Goal: Communication & Community: Answer question/provide support

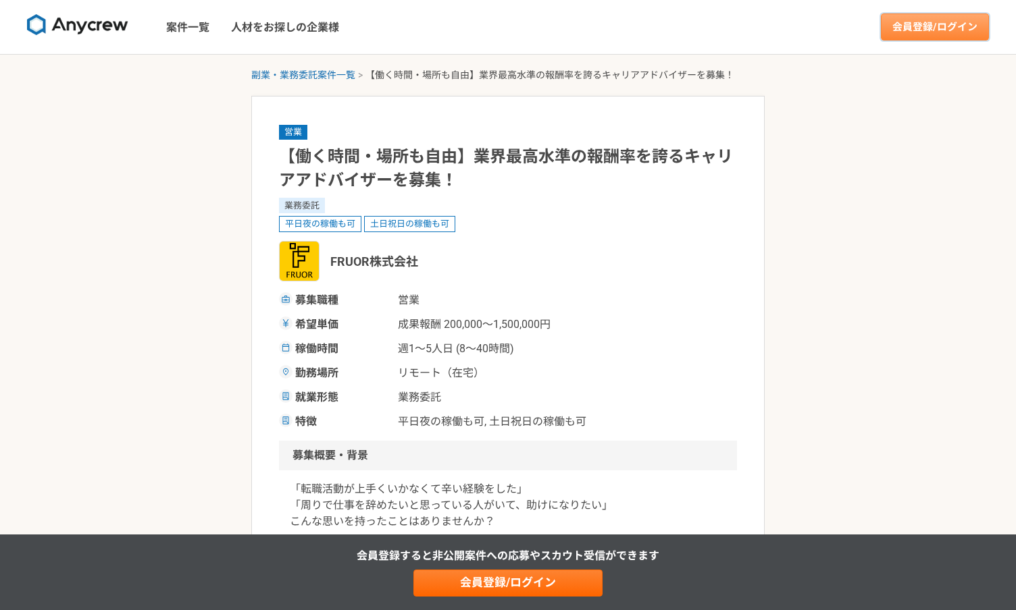
click at [937, 31] on link "会員登録/ログイン" at bounding box center [935, 27] width 108 height 27
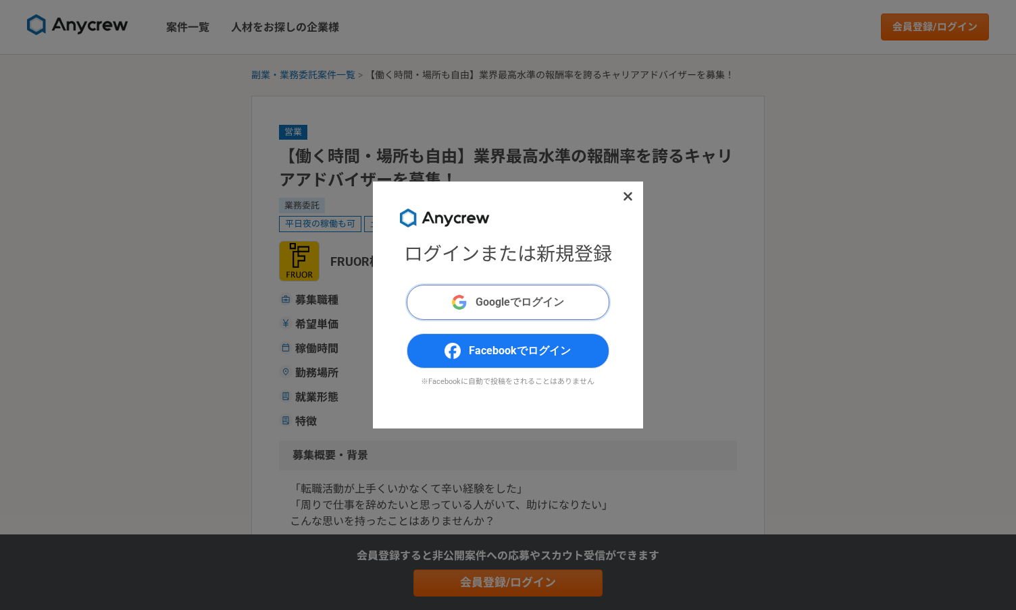
click at [525, 298] on span "Googleでログイン" at bounding box center [519, 302] width 88 height 16
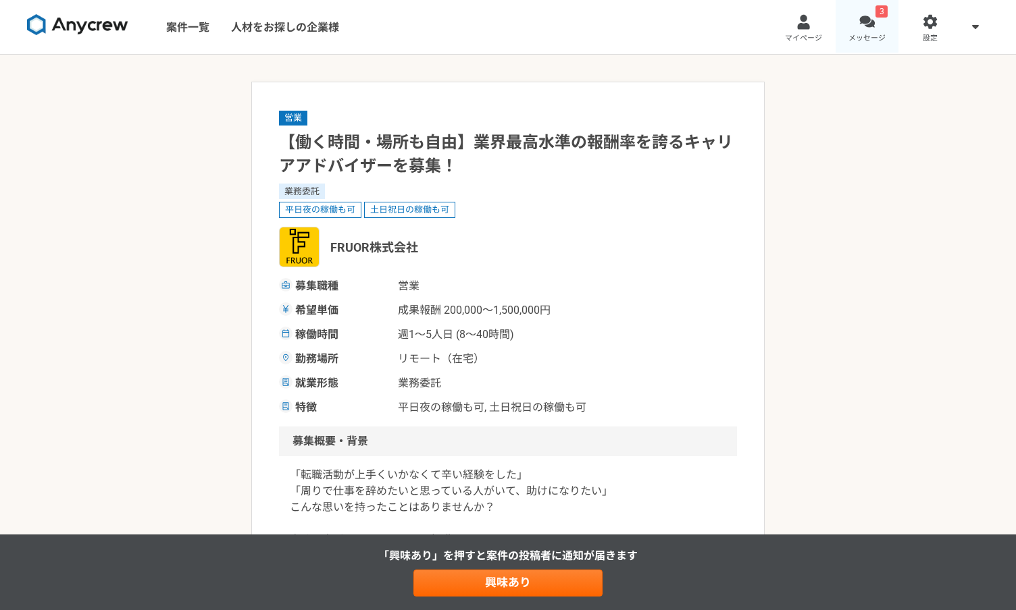
click at [864, 29] on div at bounding box center [867, 22] width 16 height 16
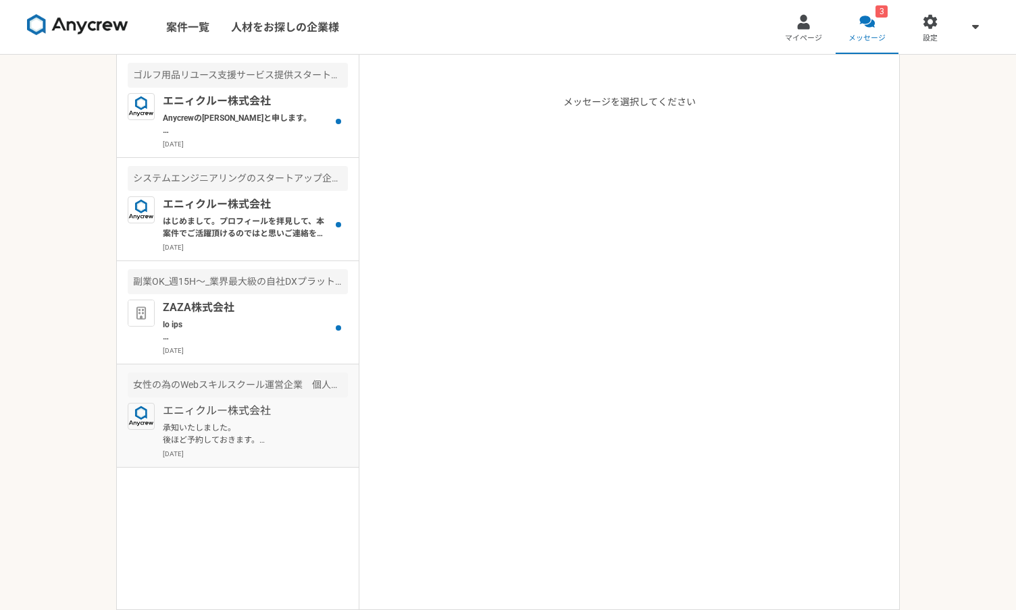
click at [244, 434] on p "承知いたしました。 後ほど予約しておきます。 よろしくお願いします。" at bounding box center [246, 434] width 167 height 24
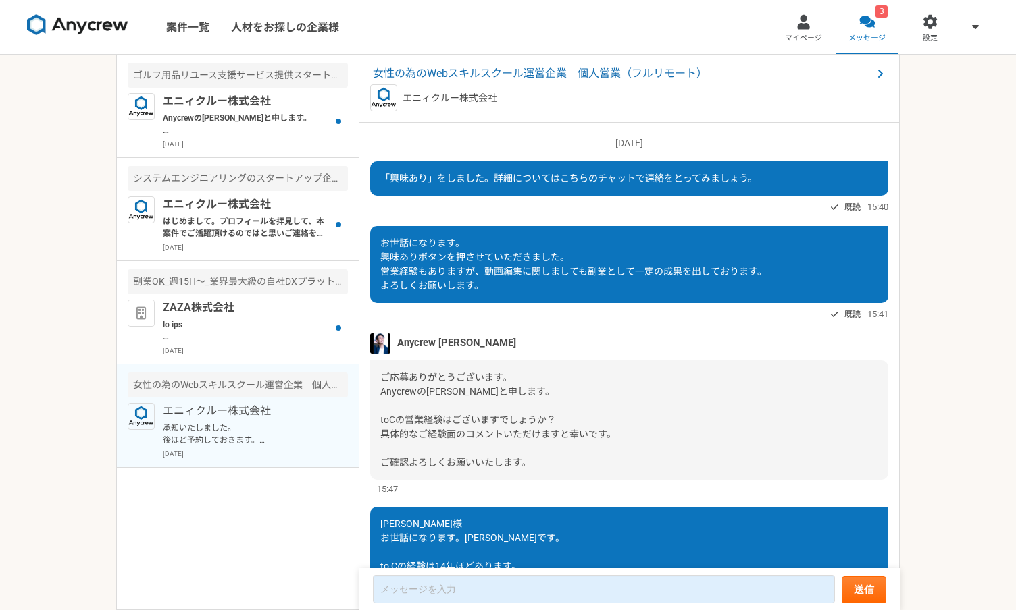
scroll to position [763, 0]
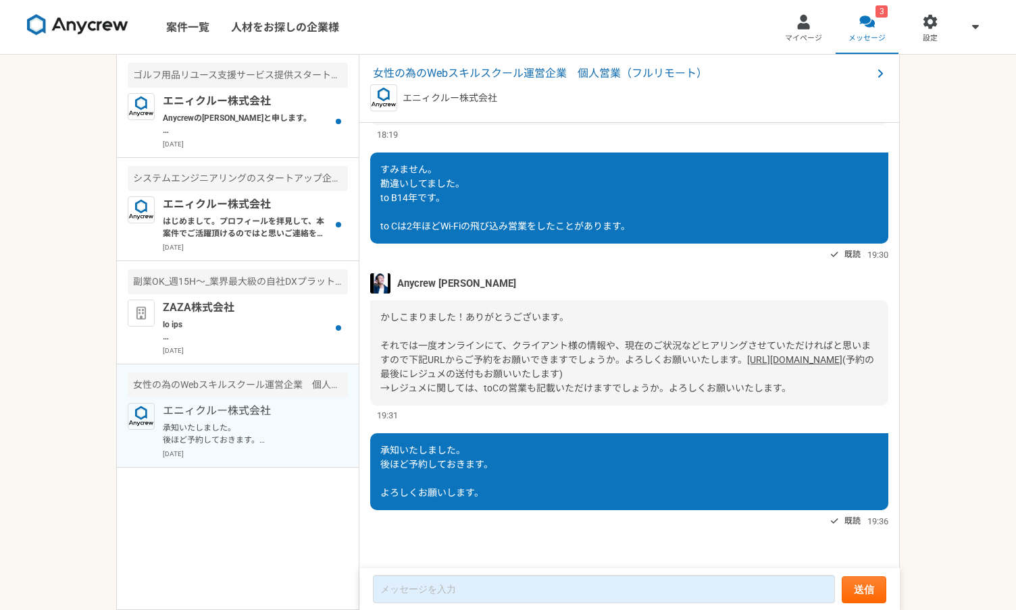
click at [747, 360] on link "[URL][DOMAIN_NAME]" at bounding box center [794, 360] width 95 height 11
click at [241, 306] on p "ZAZA株式会社" at bounding box center [246, 308] width 167 height 16
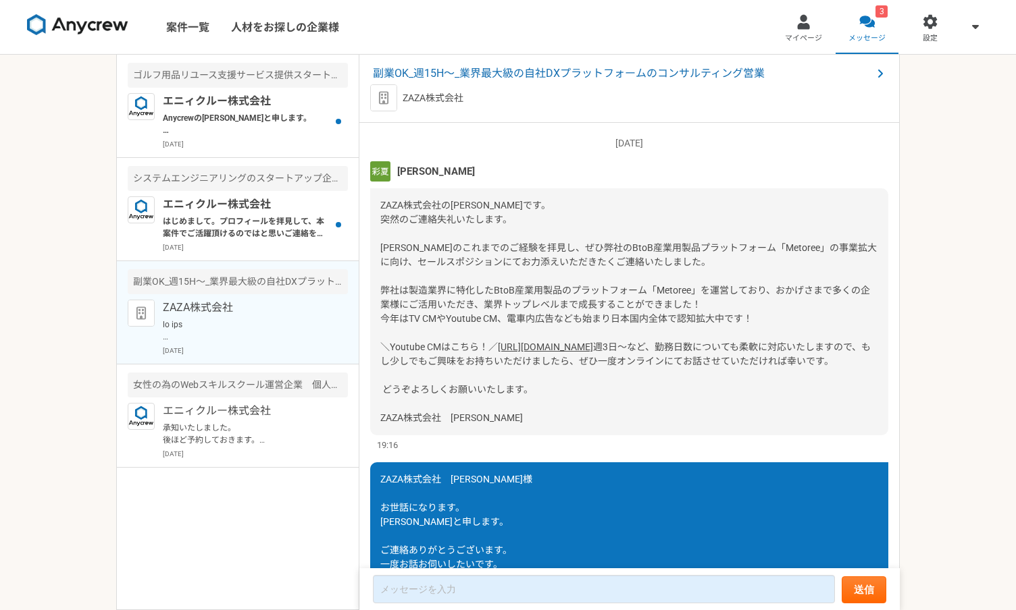
scroll to position [1248, 0]
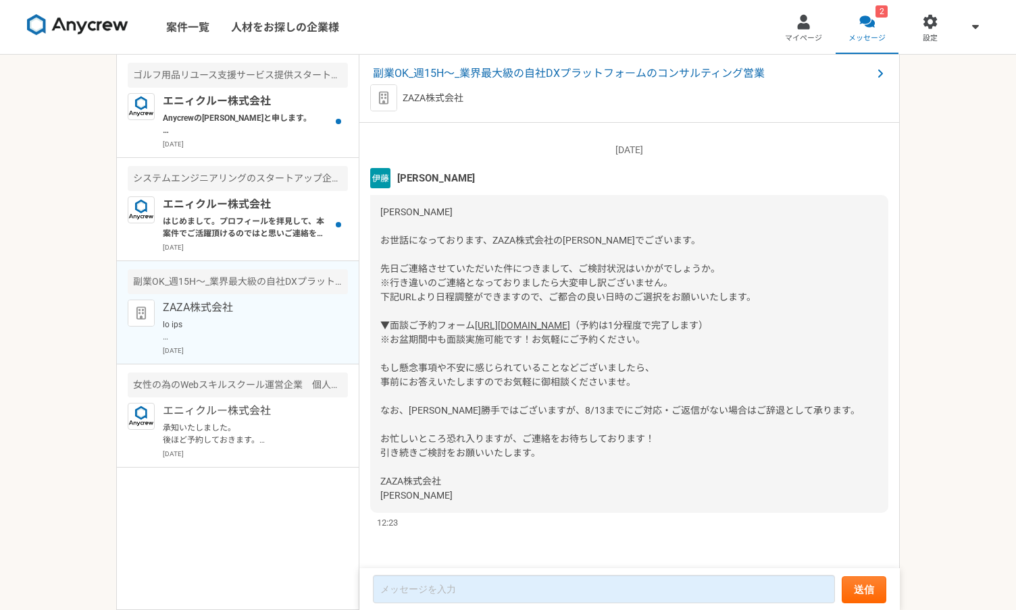
click at [506, 320] on link "[URL][DOMAIN_NAME]" at bounding box center [522, 325] width 95 height 11
click at [222, 113] on p "Anycrewの[PERSON_NAME]と申します。 プロフィールを拝見して、本案件でご活躍頂けるのではと思いご連絡を差し上げました。 案件ページの内容をご…" at bounding box center [246, 124] width 167 height 24
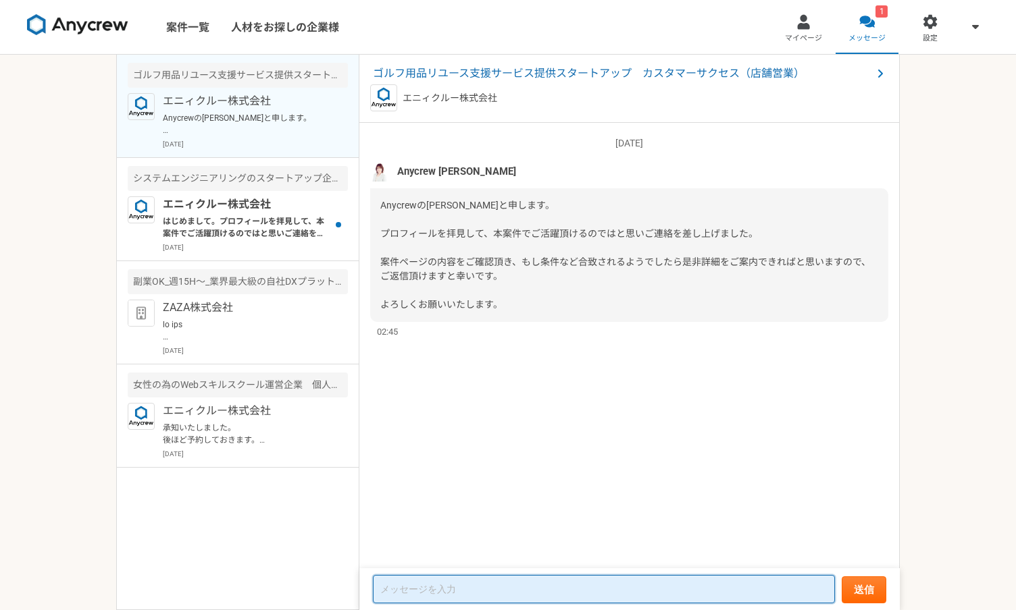
click at [470, 594] on textarea at bounding box center [604, 589] width 462 height 28
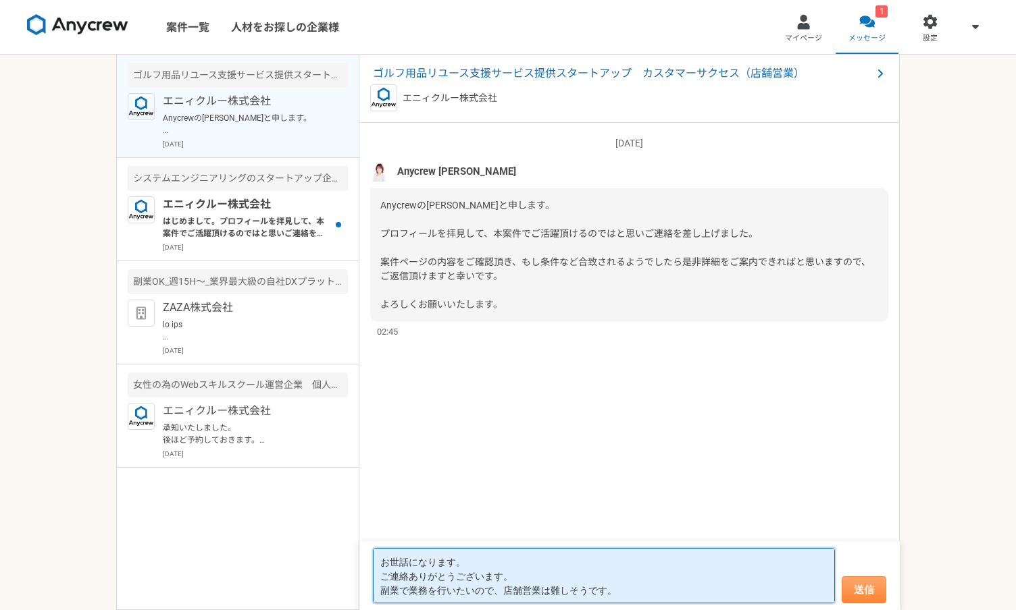
type textarea "お世話になります。 ご連絡ありがとうございます。 副業で業務を行いたいので、店舗営業は難しそうです。"
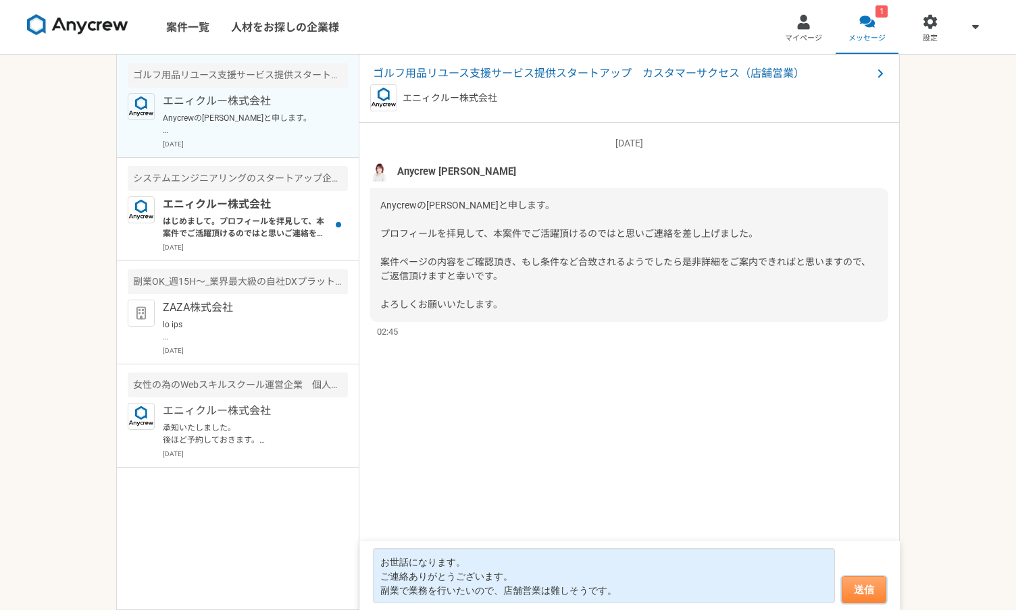
click at [865, 587] on button "送信" at bounding box center [863, 590] width 45 height 27
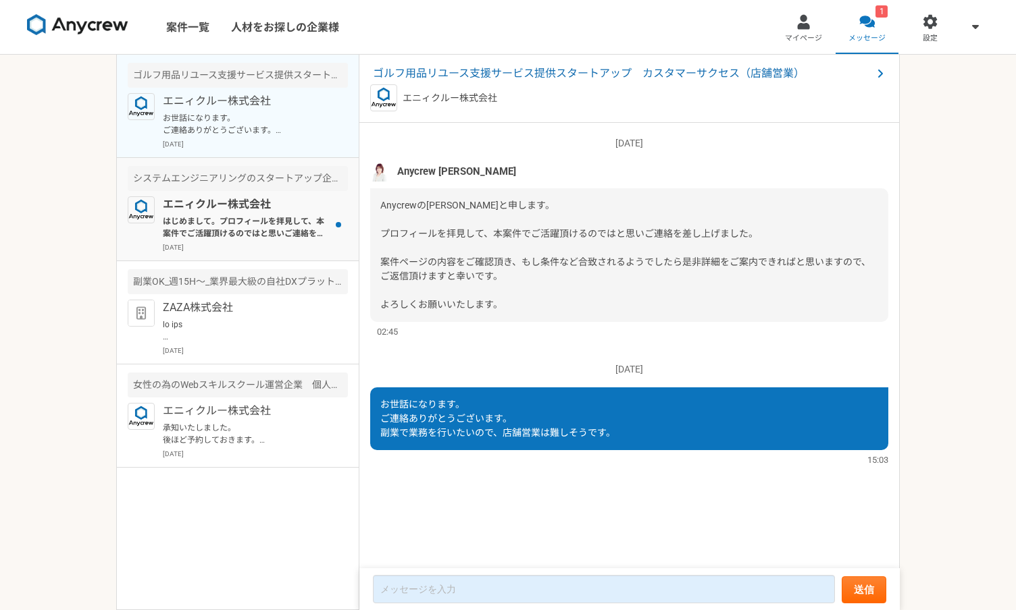
click at [269, 236] on p "はじめまして。プロフィールを拝見して、本案件でご活躍頂けるのではと思いご連絡を差し上げました。 案件ページの内容をご確認頂き、もし条件など合致されるようでした…" at bounding box center [246, 227] width 167 height 24
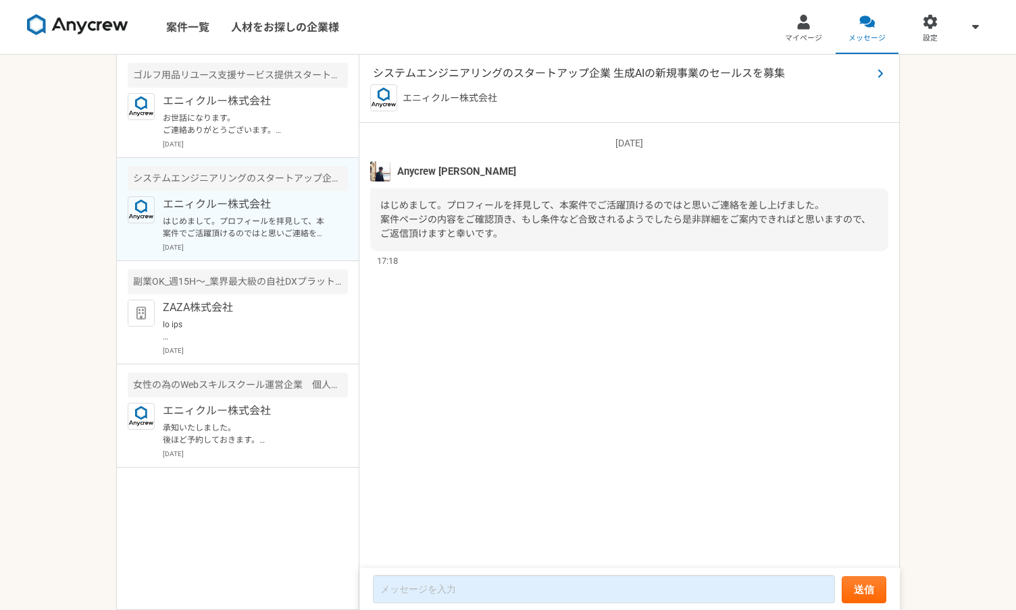
click at [549, 74] on span "システムエンジニアリングのスタートアップ企業 生成AIの新規事業のセールスを募集" at bounding box center [622, 74] width 499 height 16
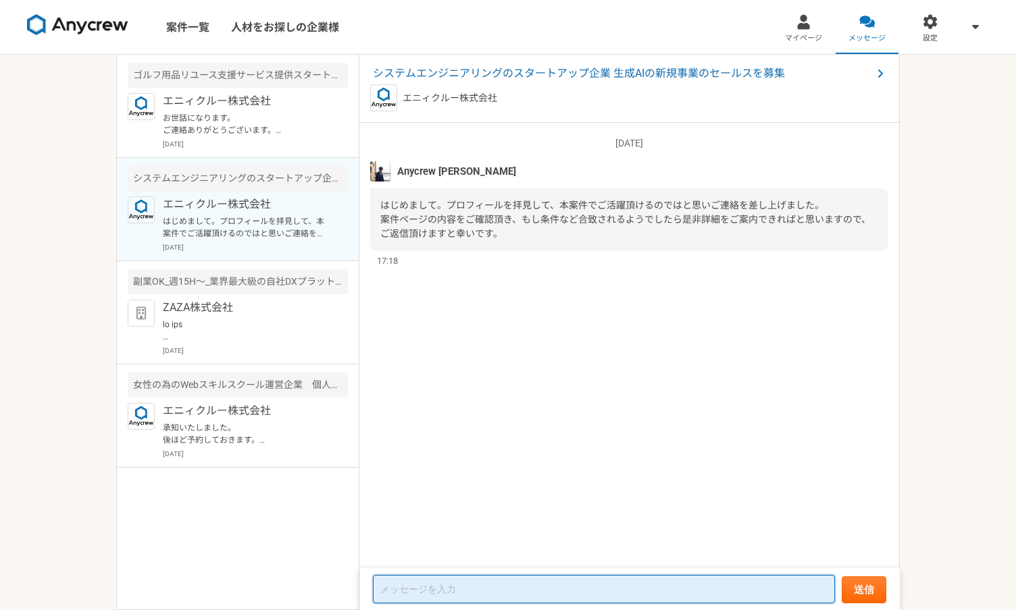
click at [541, 588] on textarea at bounding box center [604, 589] width 462 height 28
type textarea "き"
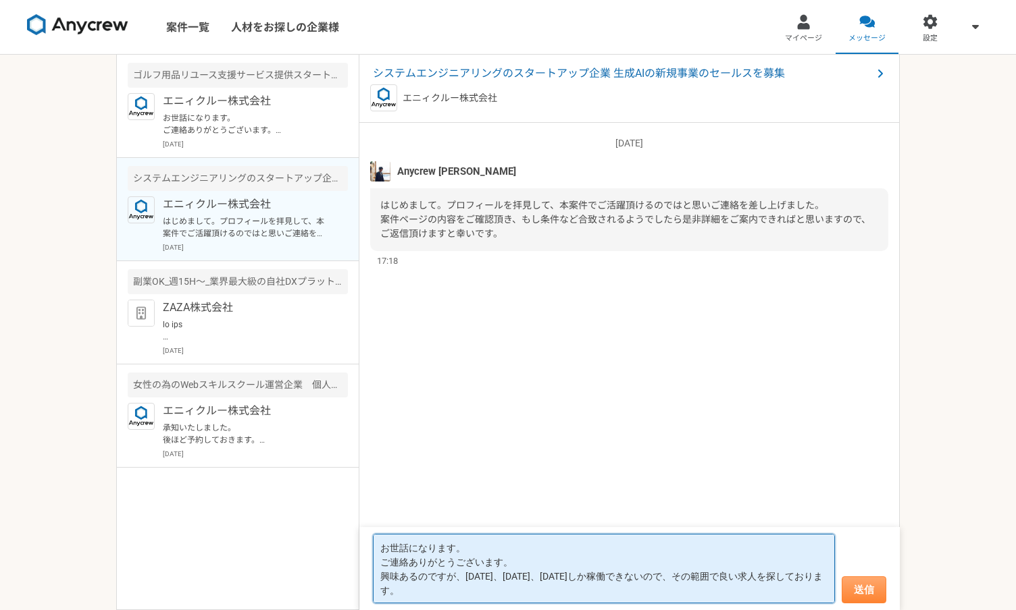
type textarea "お世話になります。 ご連絡ありがとうございます。 興味あるのですが、[DATE]、[DATE]、[DATE]しか稼働できないので、その範囲で良い求人を探してお…"
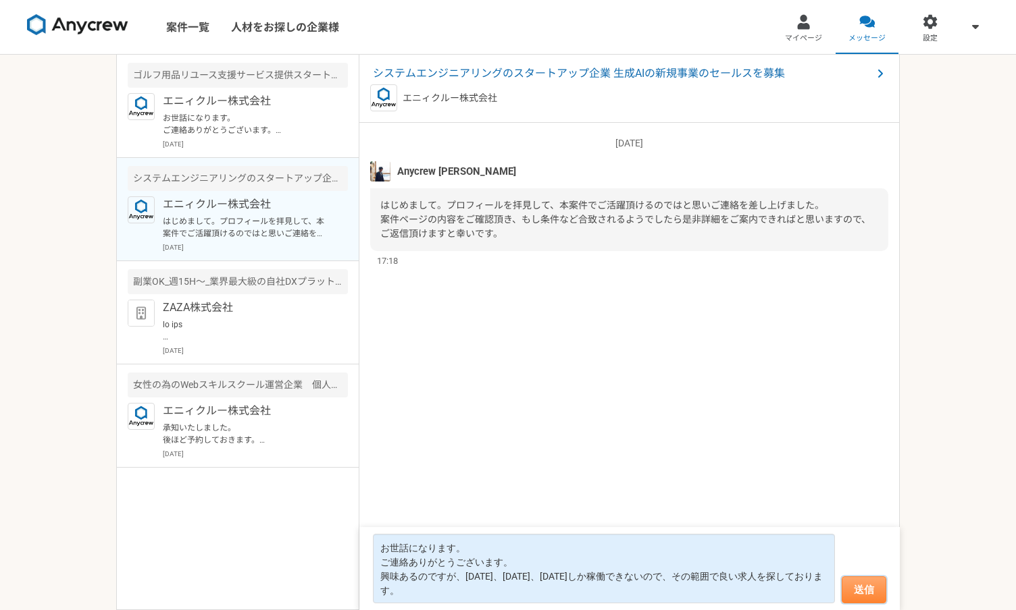
click at [864, 589] on button "送信" at bounding box center [863, 590] width 45 height 27
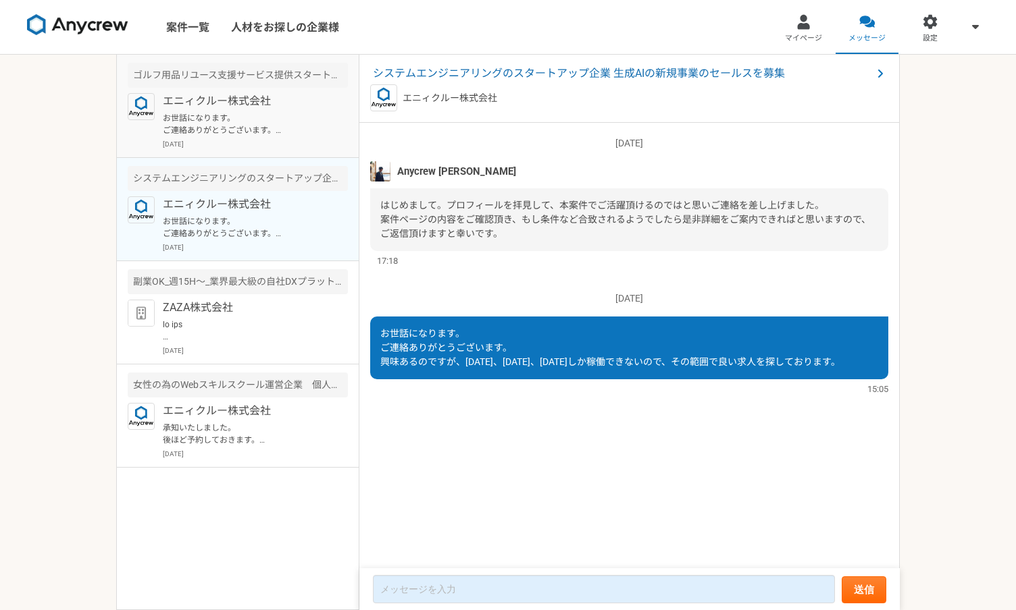
click at [219, 132] on p "お世話になります。 ご連絡ありがとうございます。 副業で業務を行いたいので、店舗営業は難しそうです。" at bounding box center [246, 124] width 167 height 24
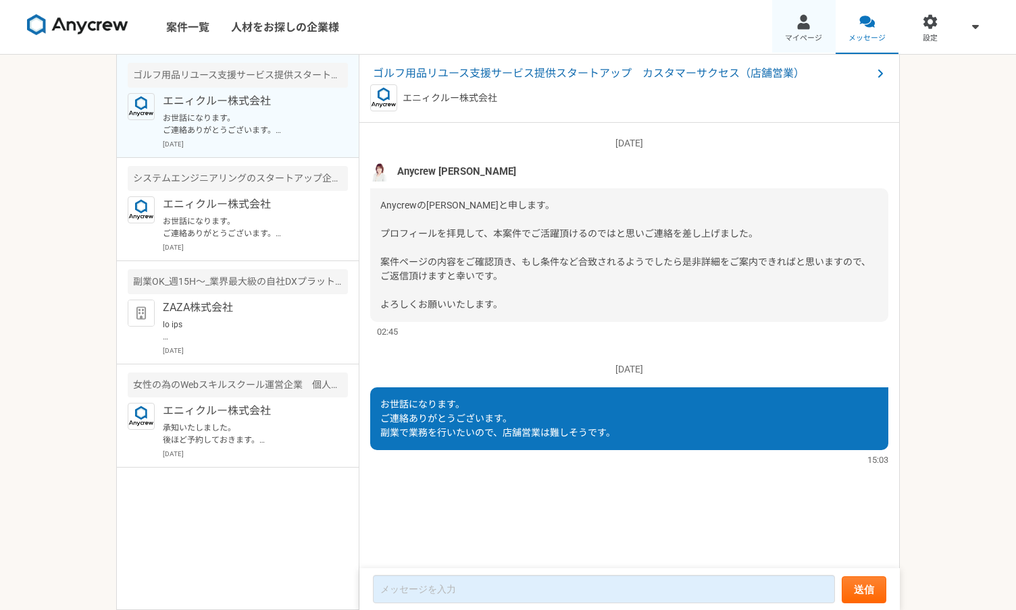
click at [802, 26] on div at bounding box center [804, 22] width 16 height 16
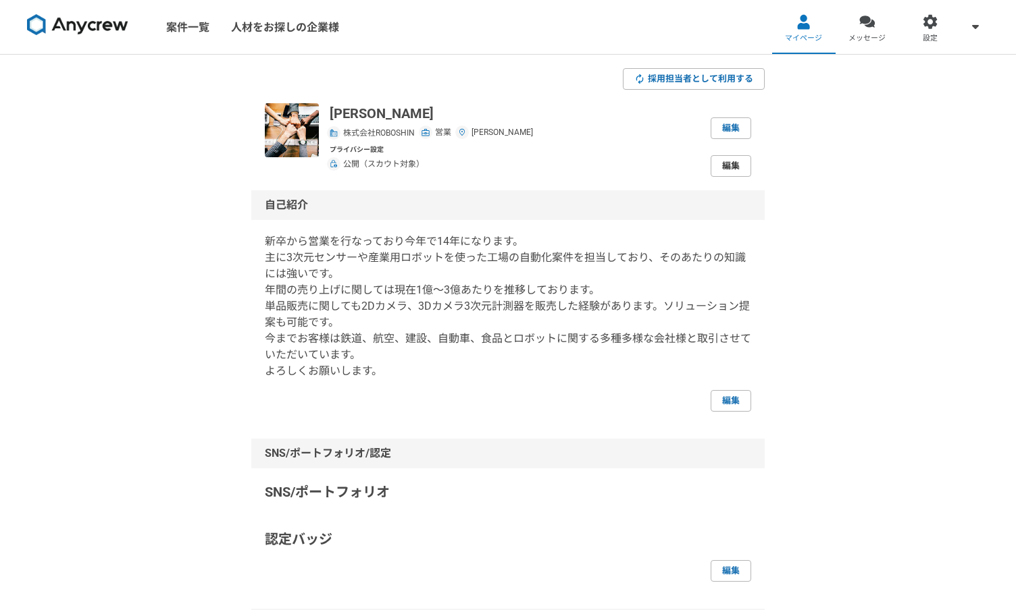
click at [737, 161] on link "編集" at bounding box center [730, 166] width 41 height 22
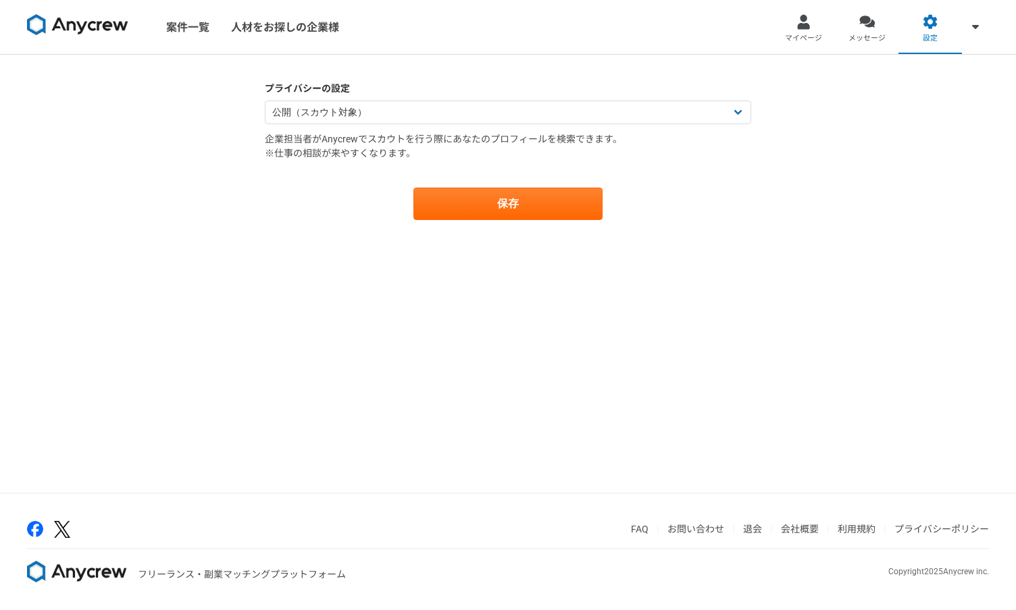
click at [105, 36] on link at bounding box center [78, 27] width 112 height 37
